Goal: Task Accomplishment & Management: Manage account settings

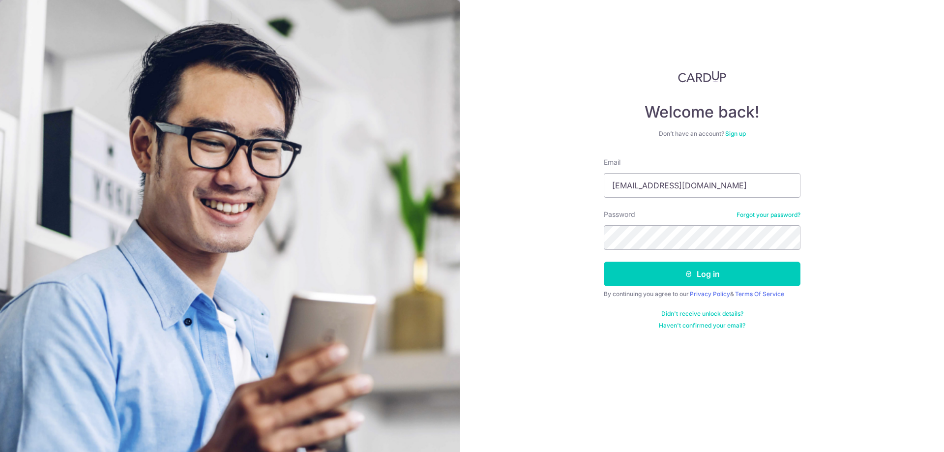
click at [667, 277] on button "Log in" at bounding box center [702, 274] width 197 height 25
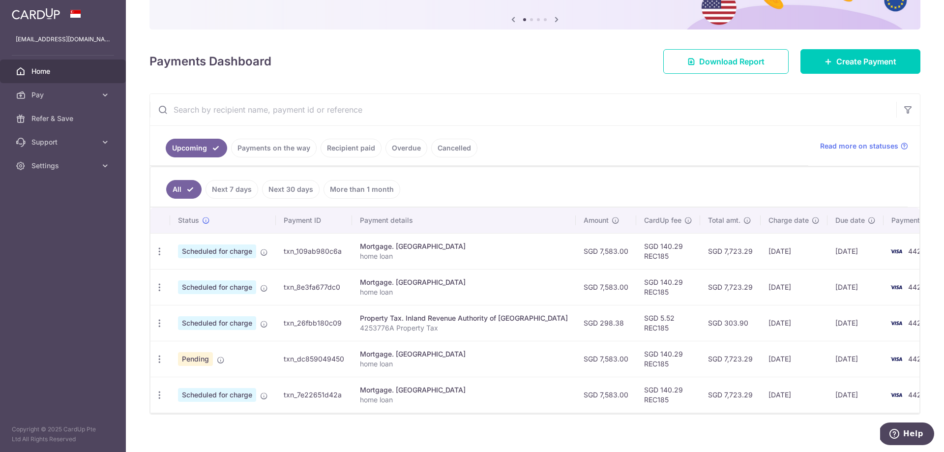
scroll to position [98, 0]
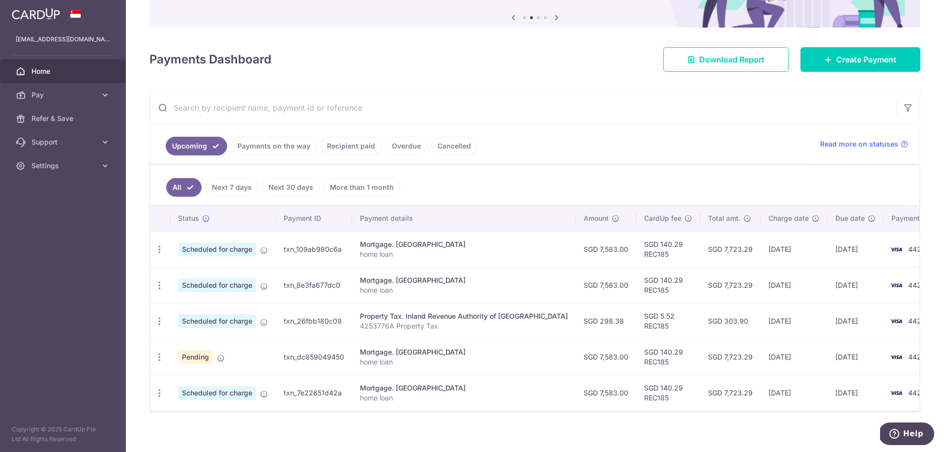
click at [256, 144] on link "Payments on the way" at bounding box center [274, 146] width 86 height 19
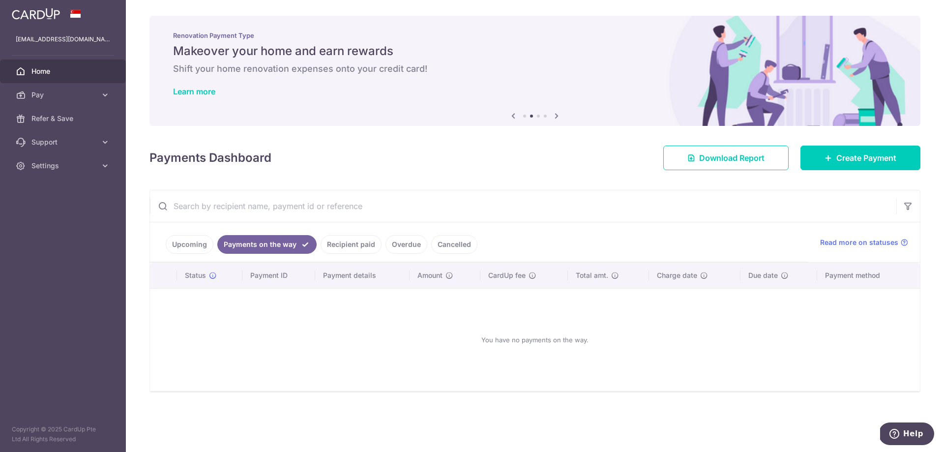
scroll to position [0, 0]
click at [341, 243] on link "Recipient paid" at bounding box center [351, 244] width 61 height 19
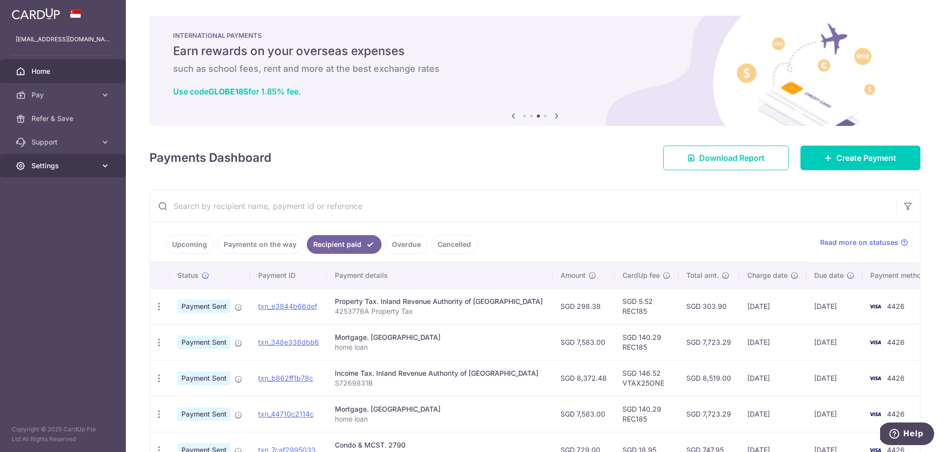
click at [95, 165] on span "Settings" at bounding box center [63, 166] width 65 height 10
click at [59, 222] on link "Logout" at bounding box center [63, 213] width 126 height 24
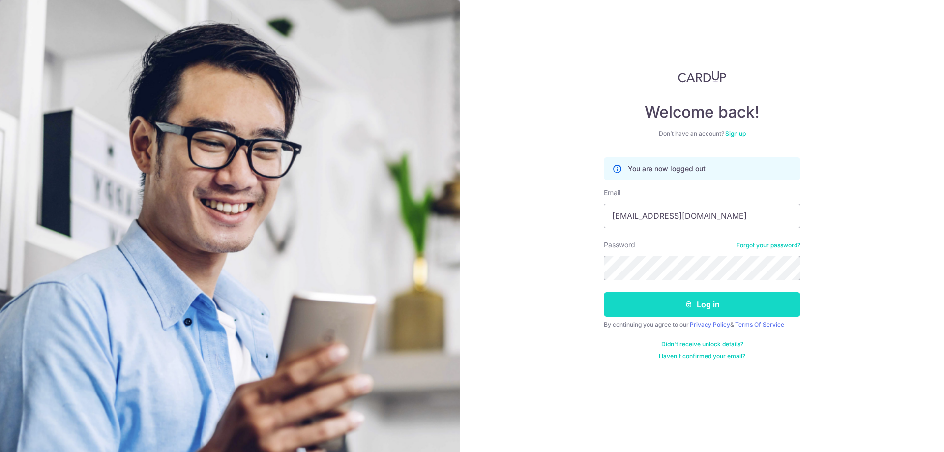
type input "[EMAIL_ADDRESS][DOMAIN_NAME]"
click at [664, 311] on button "Log in" at bounding box center [702, 304] width 197 height 25
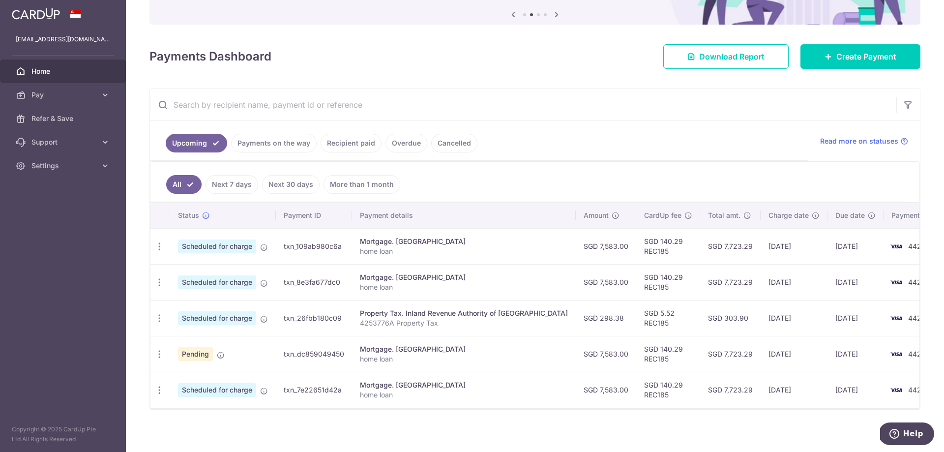
scroll to position [105, 0]
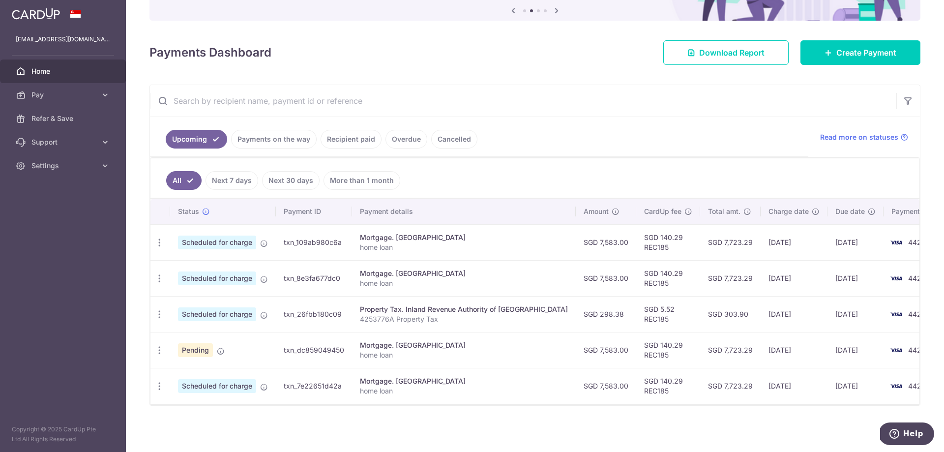
click at [272, 143] on link "Payments on the way" at bounding box center [274, 139] width 86 height 19
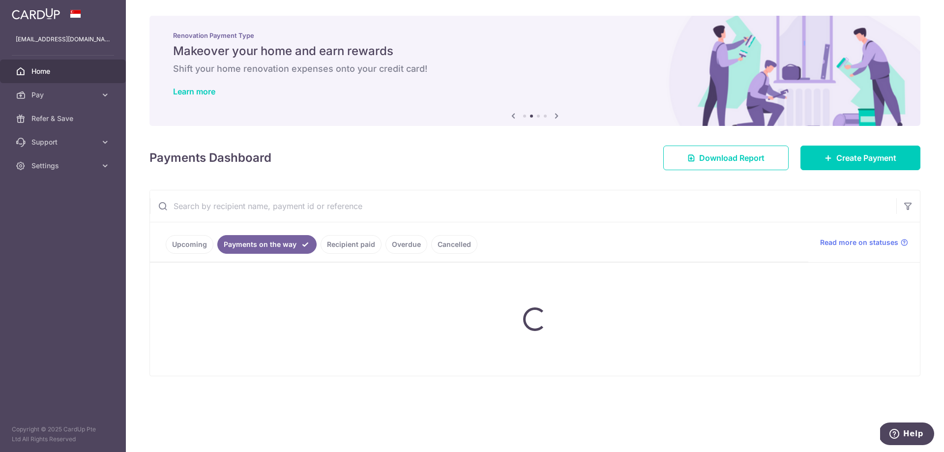
scroll to position [0, 0]
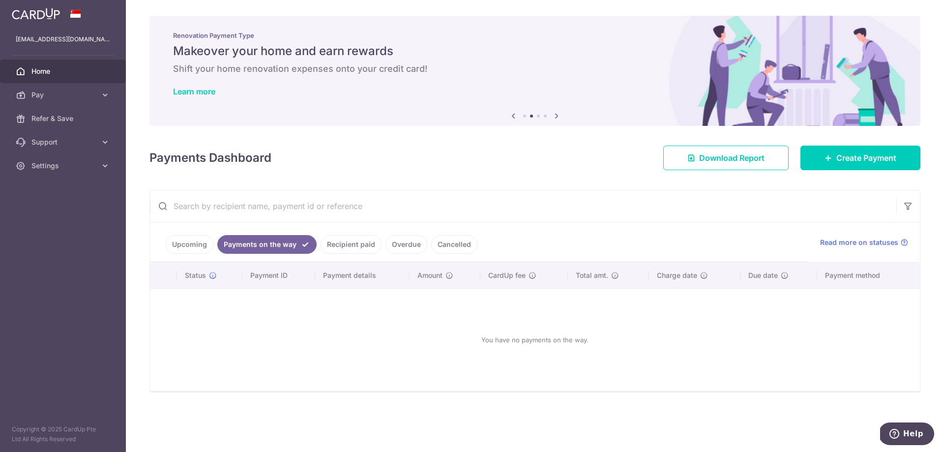
click at [342, 243] on link "Recipient paid" at bounding box center [351, 244] width 61 height 19
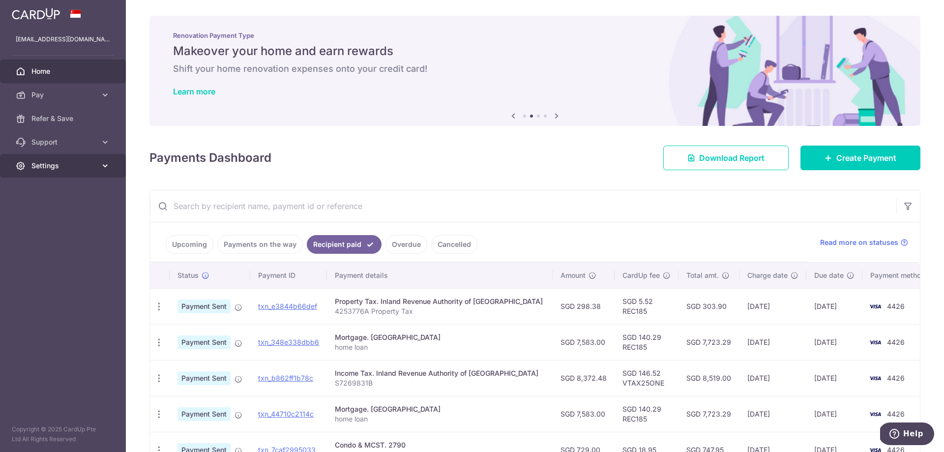
click at [101, 167] on icon at bounding box center [105, 166] width 10 height 10
click at [52, 214] on span "Logout" at bounding box center [63, 213] width 65 height 10
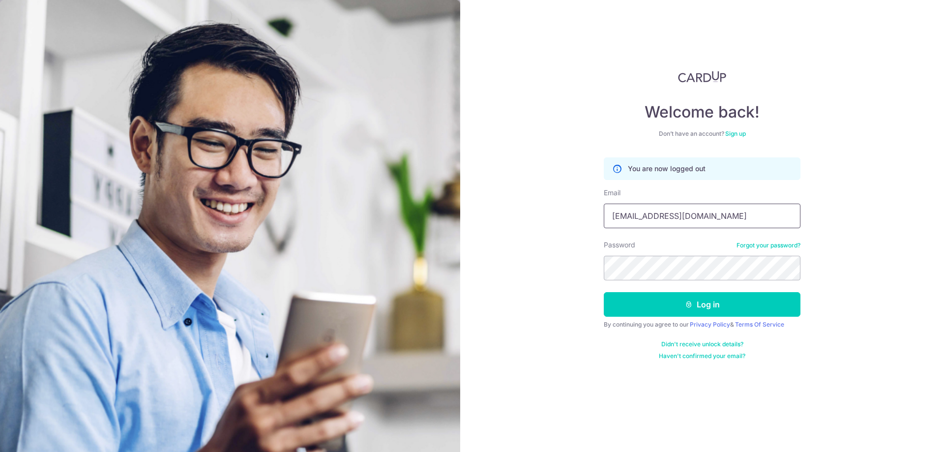
click at [729, 223] on input "valching411@gmail.com" at bounding box center [702, 216] width 197 height 25
type input "[EMAIL_ADDRESS][DOMAIN_NAME]"
click at [723, 304] on button "Log in" at bounding box center [702, 304] width 197 height 25
